Goal: Find specific page/section: Find specific page/section

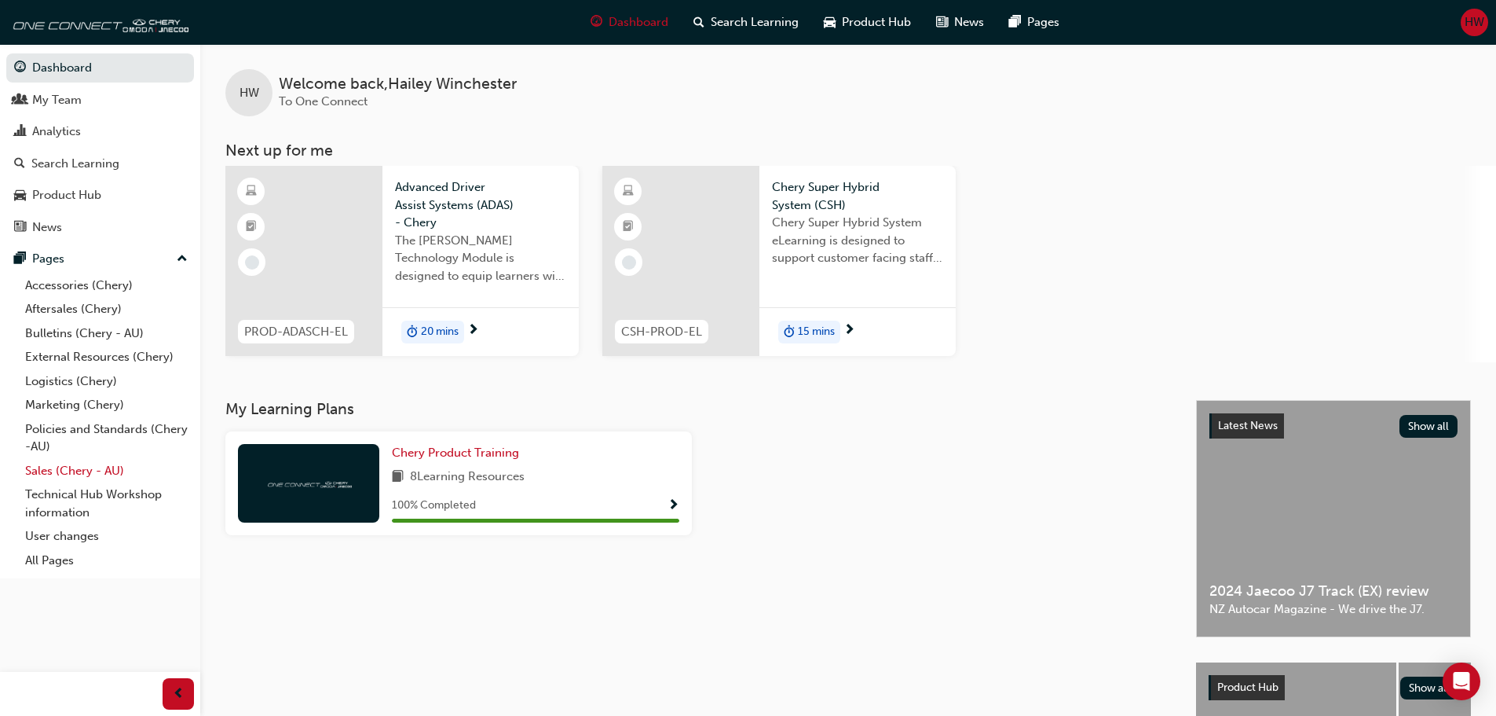
drag, startPoint x: 86, startPoint y: 471, endPoint x: 170, endPoint y: 465, distance: 84.3
click at [86, 471] on link "Sales (Chery - AU)" at bounding box center [106, 471] width 175 height 24
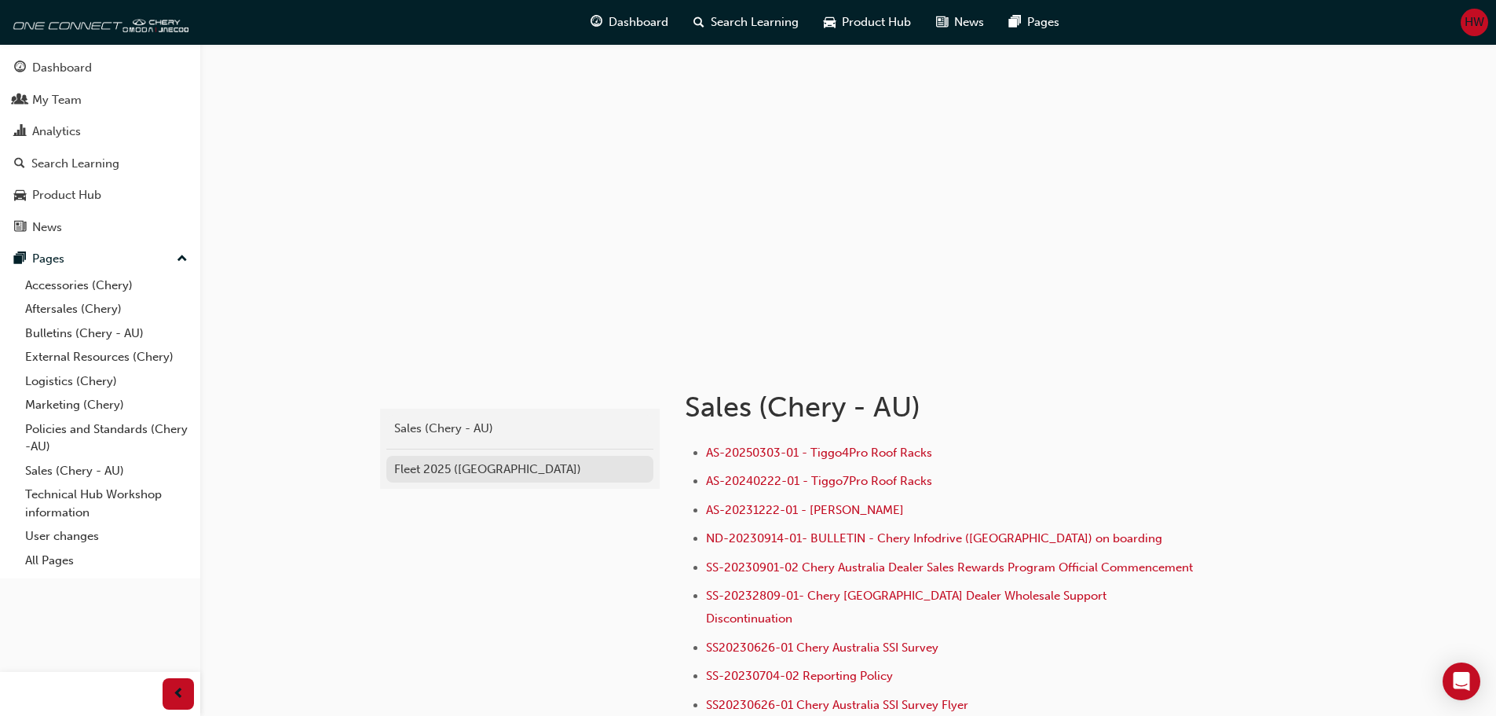
click at [452, 468] on div "Fleet 2025 ([GEOGRAPHIC_DATA])" at bounding box center [519, 469] width 251 height 18
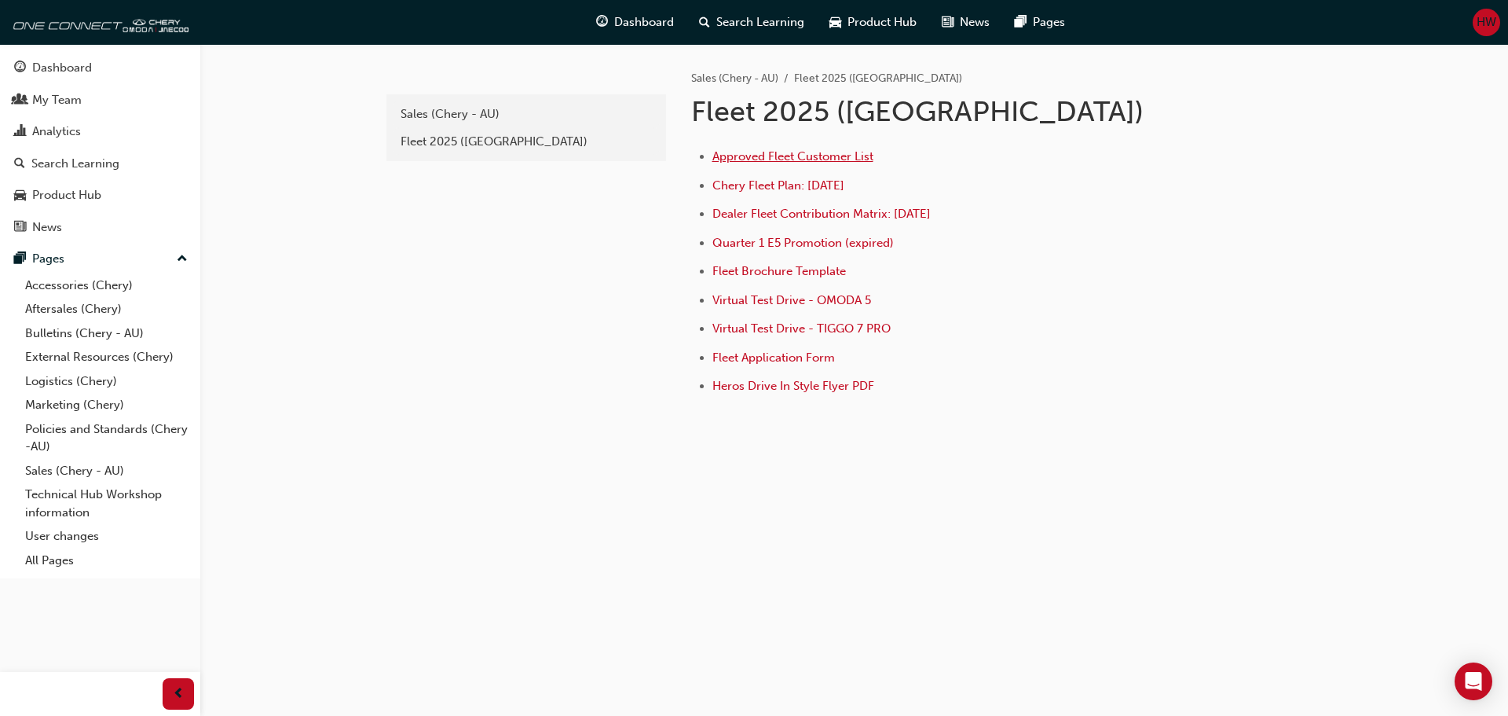
click at [808, 156] on span "Approved Fleet Customer List" at bounding box center [793, 156] width 161 height 14
